Goal: Task Accomplishment & Management: Manage account settings

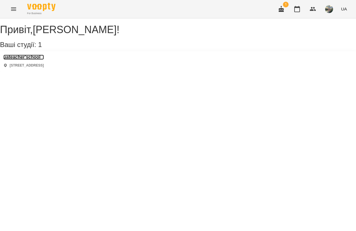
click at [36, 60] on h3 "uateacher'school" at bounding box center [23, 57] width 41 height 5
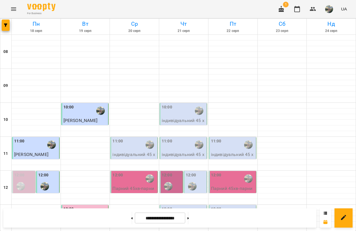
scroll to position [184, 0]
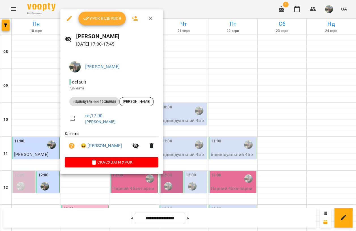
click at [105, 25] on button "Урок відбувся" at bounding box center [103, 19] width 48 height 14
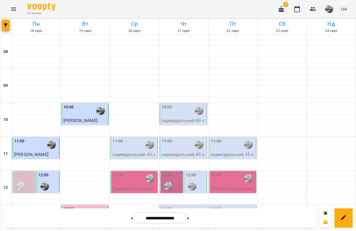
scroll to position [73, 0]
click at [131, 221] on button at bounding box center [131, 218] width 1 height 12
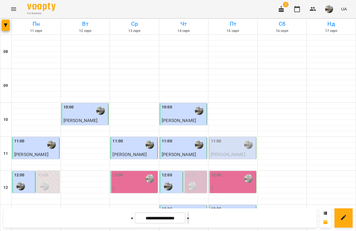
click at [189, 221] on button at bounding box center [188, 218] width 1 height 12
type input "**********"
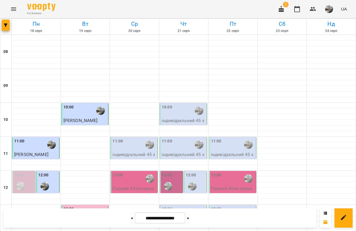
scroll to position [186, 0]
